Goal: Transaction & Acquisition: Obtain resource

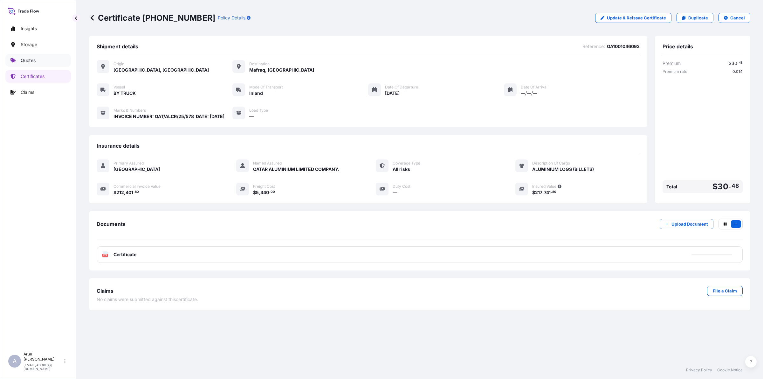
click at [23, 59] on p "Quotes" at bounding box center [28, 60] width 15 height 6
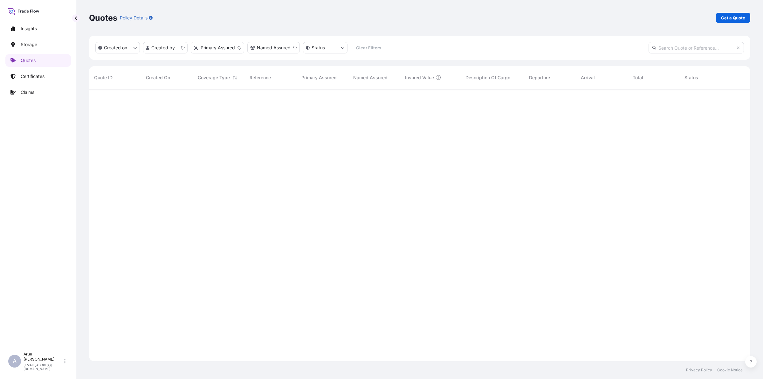
scroll to position [269, 655]
click at [742, 17] on p "Get a Quote" at bounding box center [733, 18] width 24 height 6
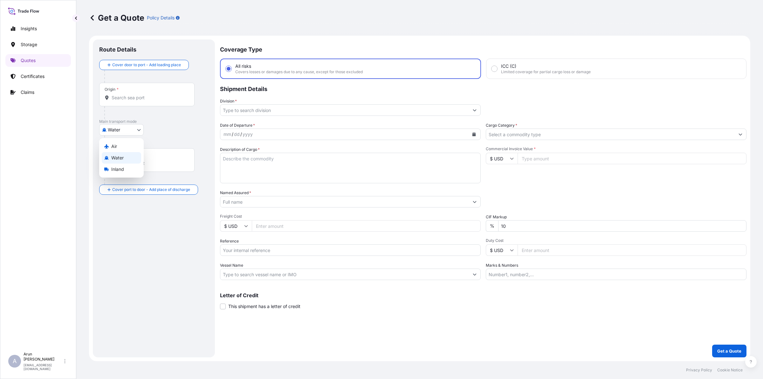
click at [136, 126] on body "Insights Storage Quotes Certificates Claims A [PERSON_NAME] [PERSON_NAME][EMAIL…" at bounding box center [381, 189] width 763 height 379
click at [117, 169] on span "Inland" at bounding box center [117, 169] width 13 height 6
select select "Inland"
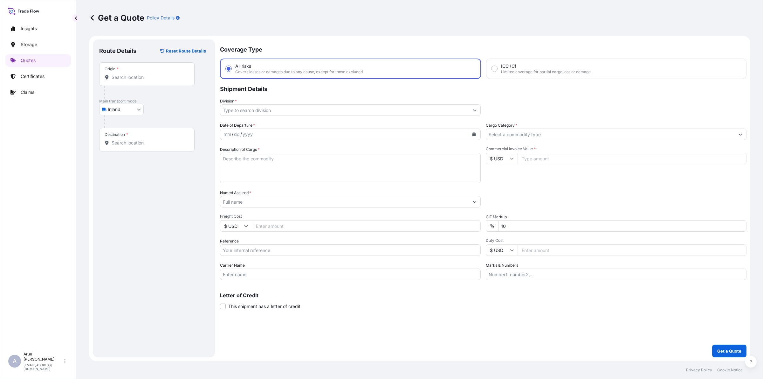
click at [124, 81] on div "Origin *" at bounding box center [146, 74] width 95 height 24
click at [124, 80] on input "Origin *" at bounding box center [149, 77] width 75 height 6
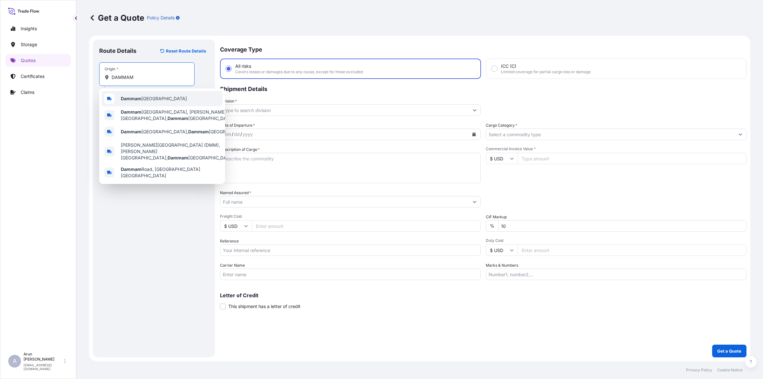
click at [136, 102] on div "Dammam [GEOGRAPHIC_DATA]" at bounding box center [162, 98] width 121 height 15
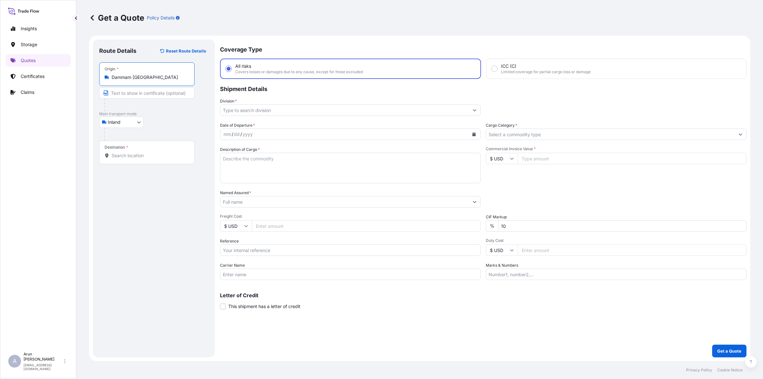
type input "Dammam [GEOGRAPHIC_DATA]"
click at [137, 155] on input "Destination *" at bounding box center [149, 155] width 75 height 6
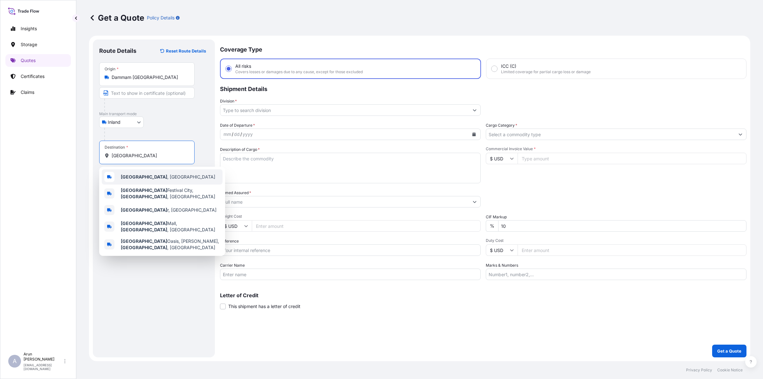
click at [135, 181] on div "[GEOGRAPHIC_DATA] , [GEOGRAPHIC_DATA]" at bounding box center [162, 176] width 121 height 15
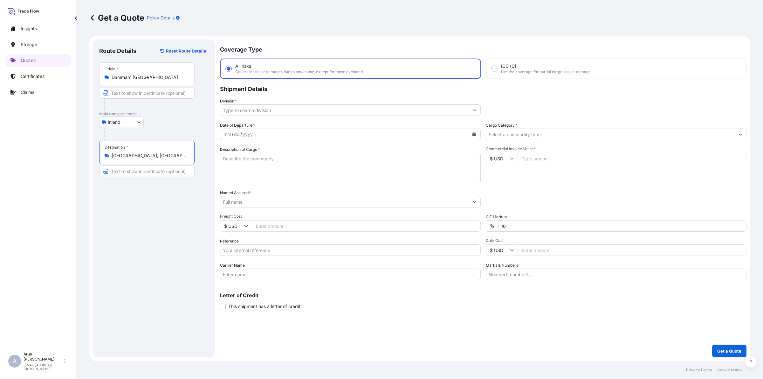
type input "[GEOGRAPHIC_DATA], [GEOGRAPHIC_DATA]"
click at [156, 92] on input "Text to appear on certificate" at bounding box center [146, 92] width 95 height 11
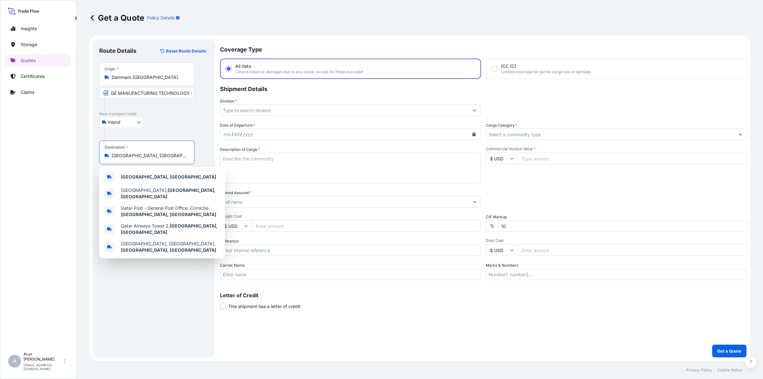
click at [177, 156] on input "[GEOGRAPHIC_DATA], [GEOGRAPHIC_DATA]" at bounding box center [149, 155] width 75 height 6
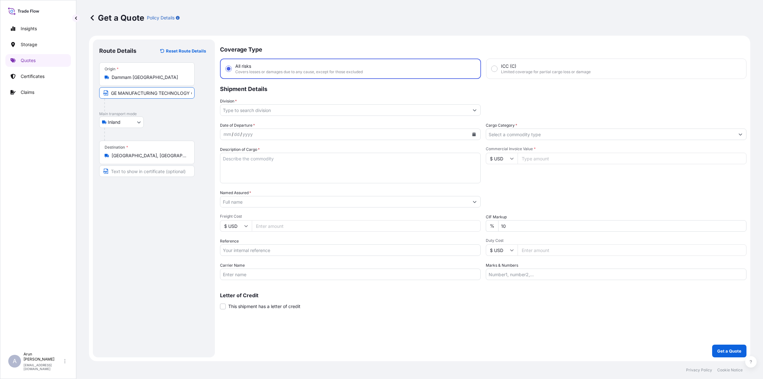
click at [179, 98] on input "GE MANUFACTURING TECHNOLOGY CENTRE(GEMTEC)" at bounding box center [146, 92] width 95 height 11
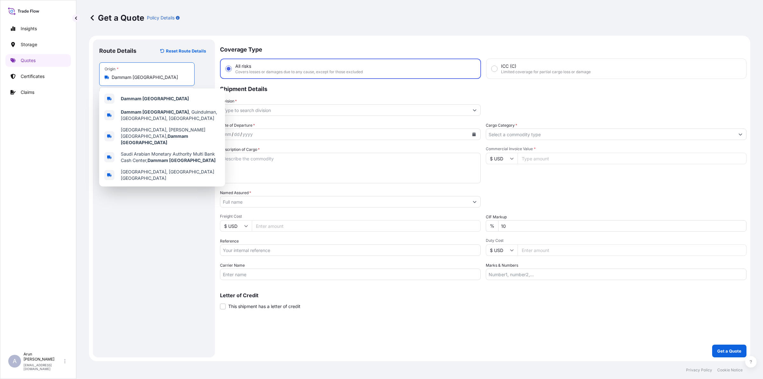
drag, startPoint x: 165, startPoint y: 77, endPoint x: 110, endPoint y: 75, distance: 55.3
click at [110, 75] on div "Dammam [GEOGRAPHIC_DATA]" at bounding box center [147, 77] width 85 height 6
click at [140, 99] on b "Dammam [GEOGRAPHIC_DATA]" at bounding box center [155, 98] width 68 height 5
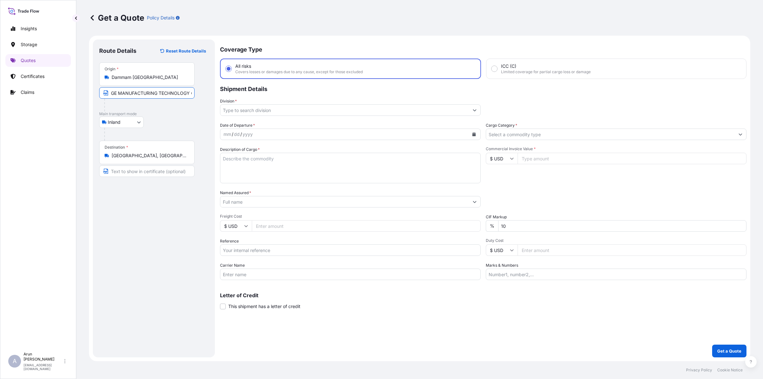
click at [185, 94] on input "GE MANUFACTURING TECHNOLOGY CENTRE(GEMTEC)" at bounding box center [146, 92] width 95 height 11
paste input "Dammam [GEOGRAPHIC_DATA]"
type input "GE MANUFACTURING TECHNOLOGY CENTRE(GEMTEC), Dammam [GEOGRAPHIC_DATA]"
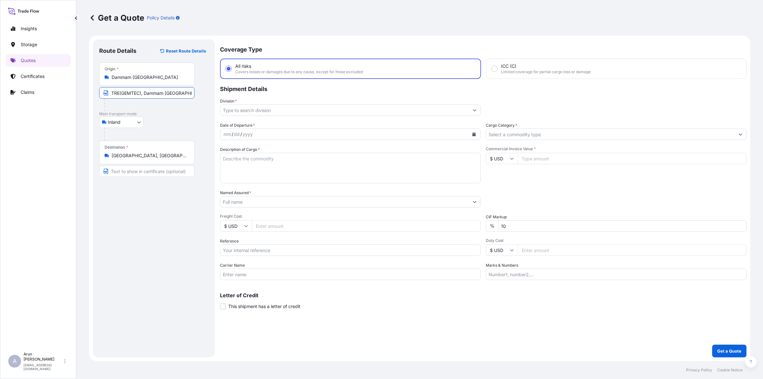
scroll to position [0, 0]
click at [165, 170] on input "Text to appear on certificate" at bounding box center [146, 170] width 95 height 11
type input "MESAIEED POWER COMPANY LIMITED, [GEOGRAPHIC_DATA] [GEOGRAPHIC_DATA], [GEOGRAPHI…"
click at [177, 172] on input "MESAIEED POWER COMPANY LIMITED, [GEOGRAPHIC_DATA] [GEOGRAPHIC_DATA], [GEOGRAPHI…" at bounding box center [146, 170] width 95 height 11
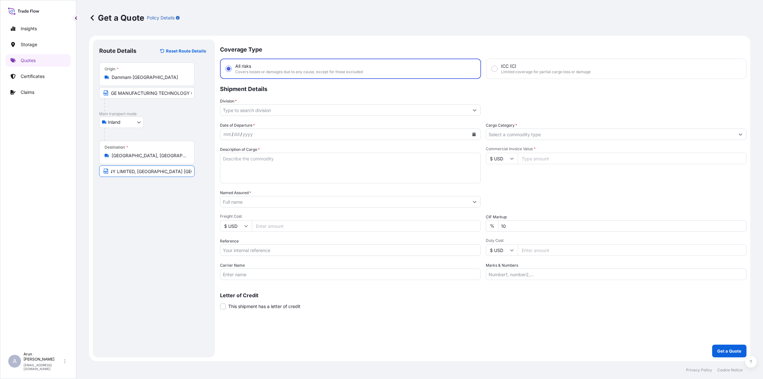
click at [263, 104] on input "Division *" at bounding box center [344, 109] width 249 height 11
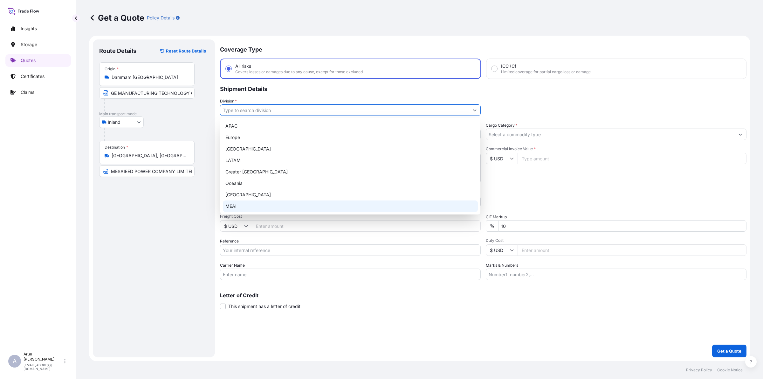
click at [242, 206] on div "MEAI" at bounding box center [350, 205] width 255 height 11
type input "MEAI"
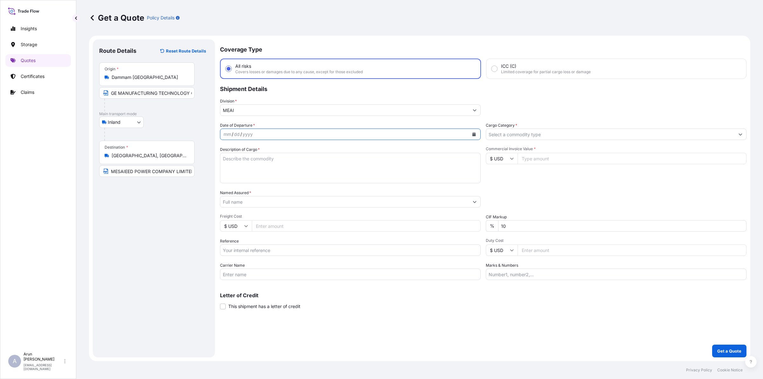
click at [475, 134] on icon "Calendar" at bounding box center [473, 134] width 3 height 4
click at [231, 187] on div "5" at bounding box center [230, 186] width 11 height 11
click at [244, 169] on textarea "Description of Cargo *" at bounding box center [350, 168] width 261 height 31
click at [562, 136] on input "Cargo Category *" at bounding box center [610, 133] width 249 height 11
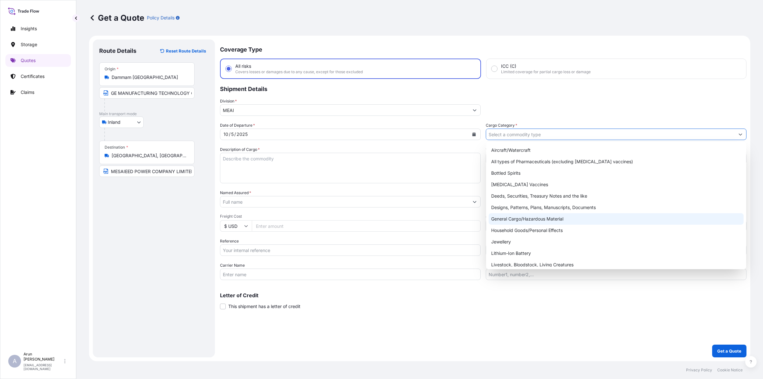
click at [516, 216] on div "General Cargo/Hazardous Material" at bounding box center [615, 218] width 255 height 11
type input "General Cargo/Hazardous Material"
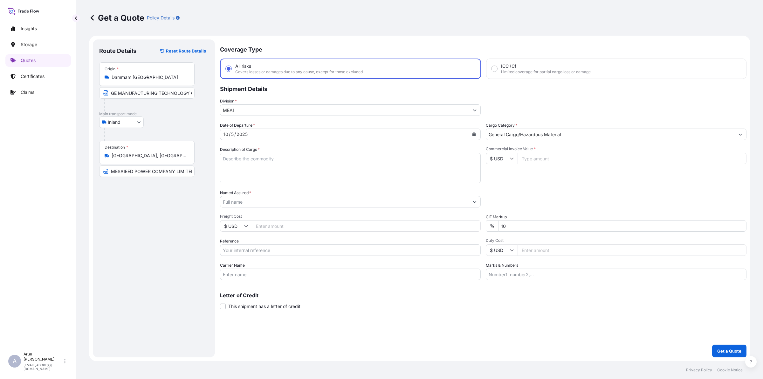
click at [539, 156] on input "Commercial Invoice Value *" at bounding box center [631, 158] width 229 height 11
click at [261, 227] on input "Freight Cost" at bounding box center [366, 225] width 229 height 11
type input "700"
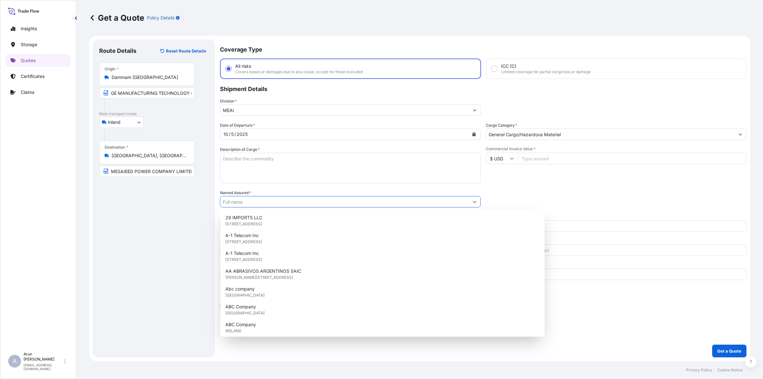
click at [274, 204] on input "Named Assured *" at bounding box center [344, 201] width 249 height 11
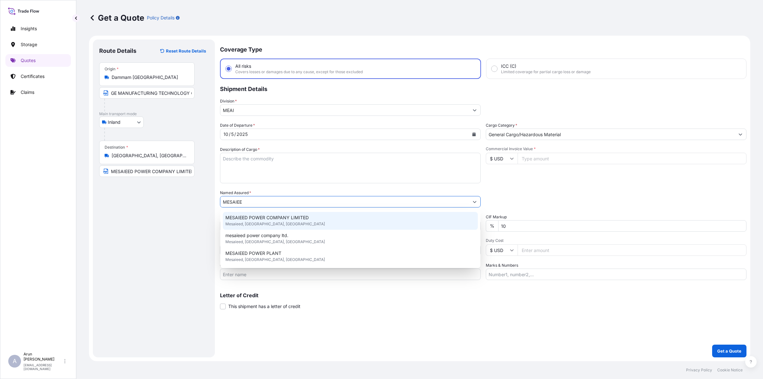
click at [270, 221] on span "Mesaieed, [GEOGRAPHIC_DATA], [GEOGRAPHIC_DATA]" at bounding box center [274, 224] width 99 height 6
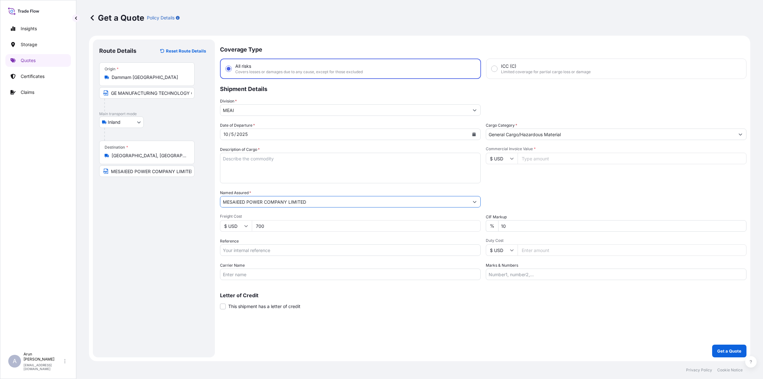
type input "MESAIEED POWER COMPANY LIMITED"
click at [261, 166] on textarea "Description of Cargo *" at bounding box center [350, 168] width 261 height 31
type textarea "CRATE"
click at [552, 159] on input "Commercial Invoice Value *" at bounding box center [631, 158] width 229 height 11
type input "170435"
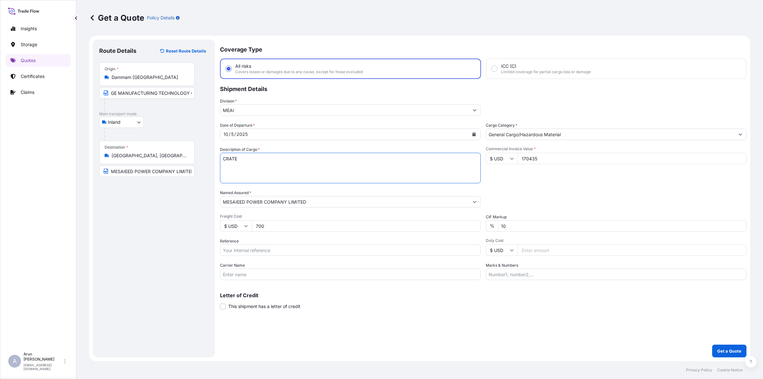
drag, startPoint x: 255, startPoint y: 153, endPoint x: 206, endPoint y: 171, distance: 52.2
click at [206, 171] on form "Route Details Reset Route Details Place of loading Road / Inland Road / Inland …" at bounding box center [419, 198] width 661 height 325
type textarea "TURBINE PARTS"
click at [284, 249] on input "Reference" at bounding box center [350, 249] width 261 height 11
drag, startPoint x: 284, startPoint y: 249, endPoint x: 104, endPoint y: 236, distance: 180.1
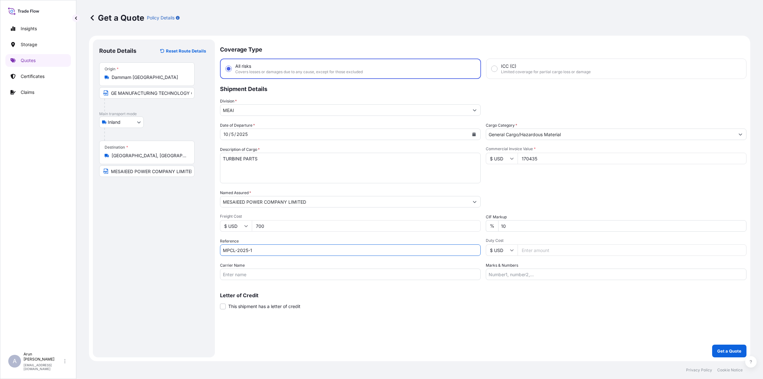
click at [104, 236] on form "Route Details Reset Route Details Place of loading Road / Inland Road / Inland …" at bounding box center [419, 198] width 661 height 325
type input "MPCL-2025-1"
click at [257, 274] on input "Carrier Name" at bounding box center [350, 273] width 261 height 11
type input "BY TRUCK"
drag, startPoint x: 532, startPoint y: 226, endPoint x: 433, endPoint y: 241, distance: 99.9
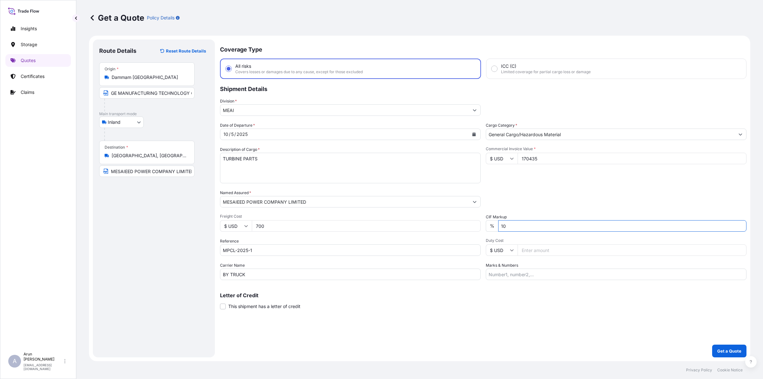
click at [433, 241] on div "Date of Departure * [DATE] Cargo Category * General Cargo/Hazardous Material De…" at bounding box center [483, 201] width 526 height 158
type input "0"
click at [534, 262] on div "Marks & Numbers" at bounding box center [616, 271] width 261 height 18
click at [536, 277] on input "Marks & Numbers" at bounding box center [616, 273] width 261 height 11
drag, startPoint x: 516, startPoint y: 272, endPoint x: 546, endPoint y: 280, distance: 31.3
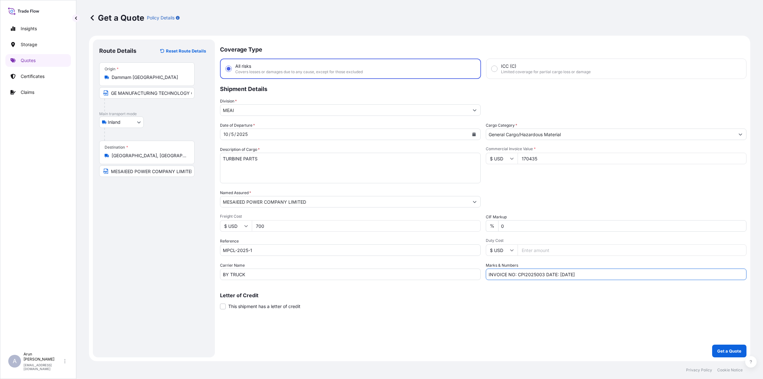
click at [546, 280] on div "Coverage Type All risks Covers losses or damages due to any cause, except for t…" at bounding box center [483, 198] width 526 height 318
paste input "MPCL-2025-1"
click at [516, 272] on input "INVOICE NO:MPCL-2025-1 DATE: [DATE]" at bounding box center [616, 273] width 261 height 11
click at [565, 274] on input "INVOICE NO: MPCL-2025-1 DATE: [DATE]" at bounding box center [616, 273] width 261 height 11
drag, startPoint x: 616, startPoint y: 268, endPoint x: 617, endPoint y: 273, distance: 4.9
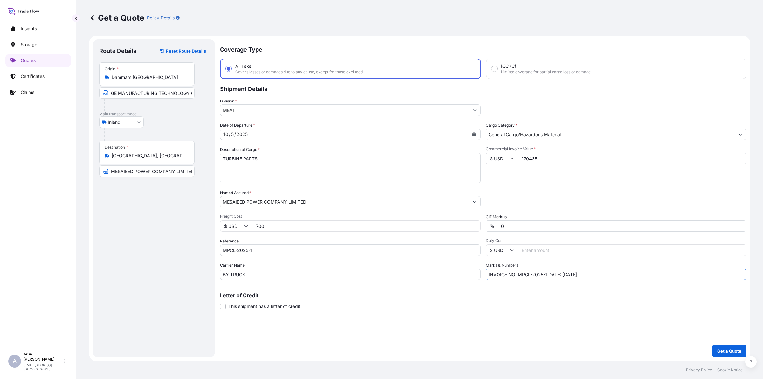
click at [614, 269] on input "INVOICE NO: MPCL-2025-1 DATE: [DATE]" at bounding box center [616, 273] width 261 height 11
click at [618, 277] on input "INVOICE NO: MPCL-2025-1 DATE: [DATE]" at bounding box center [616, 273] width 261 height 11
type input "INVOICE NO: MPCL-2025-1 DATE: [DATE]"
click at [722, 351] on p "Get a Quote" at bounding box center [729, 350] width 24 height 6
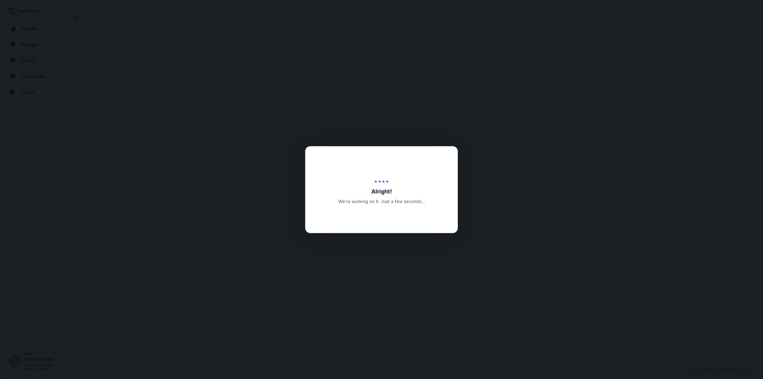
select select "Inland"
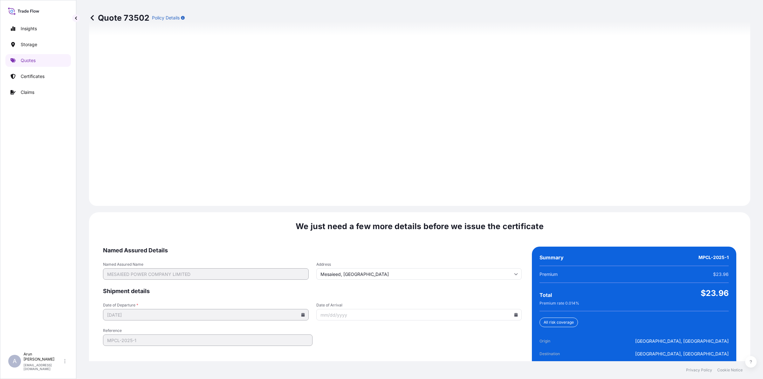
scroll to position [825, 0]
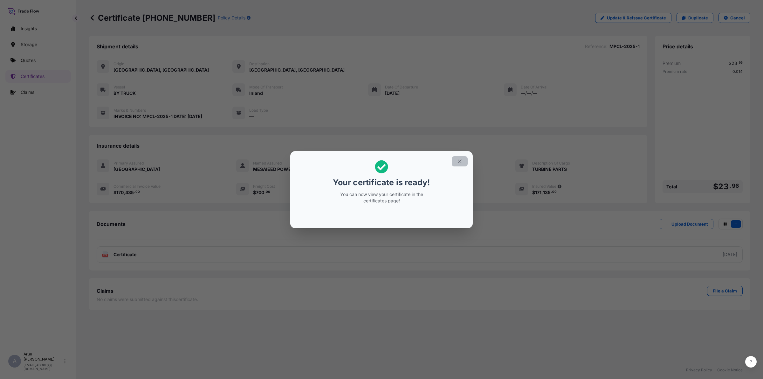
click at [461, 162] on icon "button" at bounding box center [460, 161] width 6 height 6
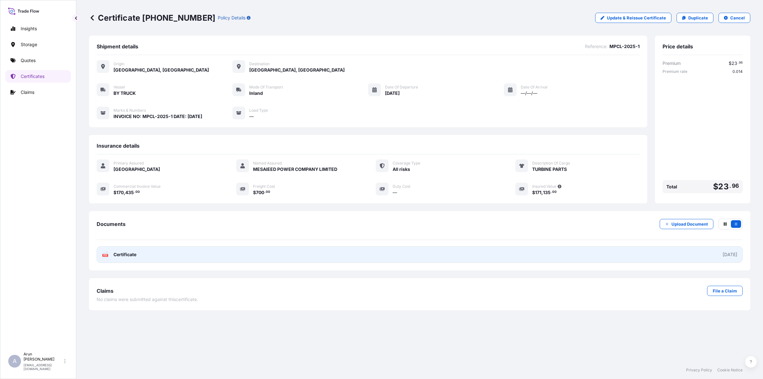
click at [153, 252] on link "PDF Certificate [DATE]" at bounding box center [420, 254] width 646 height 17
